Goal: Task Accomplishment & Management: Complete application form

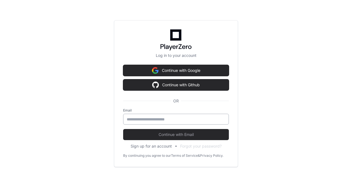
click at [197, 113] on div at bounding box center [176, 118] width 106 height 11
click at [192, 118] on input "email" at bounding box center [176, 119] width 99 height 6
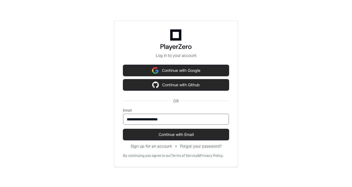
type input "**********"
click at [206, 111] on label "Email" at bounding box center [176, 110] width 106 height 4
click at [204, 116] on div "**********" at bounding box center [176, 118] width 106 height 11
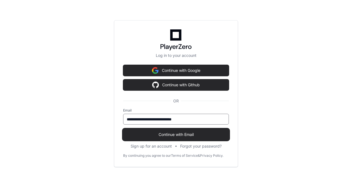
type input "**********"
click at [185, 135] on span "Continue with Email" at bounding box center [176, 134] width 106 height 6
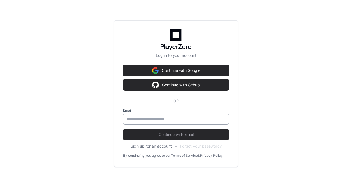
click at [135, 117] on input "email" at bounding box center [176, 119] width 99 height 6
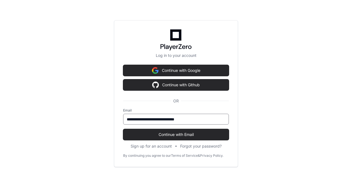
type input "**********"
click at [123, 129] on button "Continue with Email" at bounding box center [176, 134] width 106 height 11
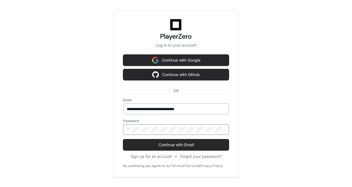
click at [123, 139] on button "Continue with Email" at bounding box center [176, 144] width 106 height 11
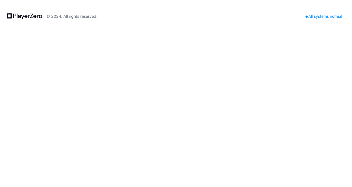
click at [35, 15] on icon at bounding box center [24, 16] width 35 height 7
click at [315, 16] on div "All systems normal" at bounding box center [323, 16] width 43 height 8
click at [288, 128] on div "© 2024. All rights reserved. All systems normal" at bounding box center [176, 93] width 352 height 187
click at [20, 15] on icon at bounding box center [24, 16] width 35 height 7
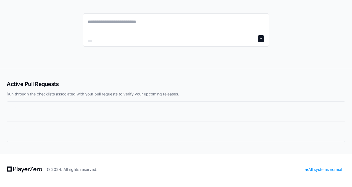
drag, startPoint x: 44, startPoint y: 19, endPoint x: 76, endPoint y: 1, distance: 37.0
click at [76, 1] on div at bounding box center [176, 34] width 352 height 69
click at [91, 3] on div at bounding box center [176, 34] width 186 height 69
click at [138, 8] on div at bounding box center [176, 34] width 186 height 69
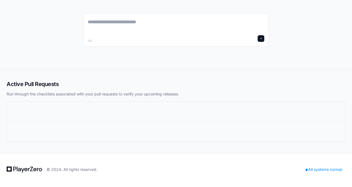
drag, startPoint x: 348, startPoint y: 0, endPoint x: 52, endPoint y: 24, distance: 297.4
click at [52, 24] on div at bounding box center [176, 34] width 352 height 69
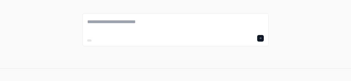
scroll to position [53, 0]
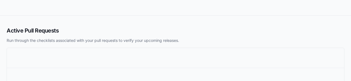
click at [188, 44] on div "Active Pull Requests Run through the checklists associated with your pull reque…" at bounding box center [176, 58] width 338 height 62
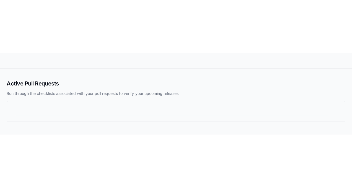
scroll to position [0, 0]
